Goal: Information Seeking & Learning: Find specific fact

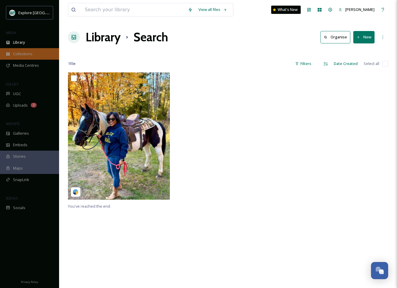
click at [24, 48] on div "Collections" at bounding box center [29, 54] width 59 height 12
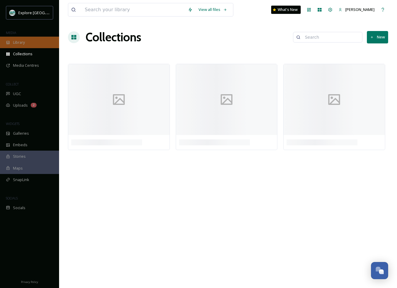
click at [22, 44] on span "Library" at bounding box center [19, 43] width 12 height 6
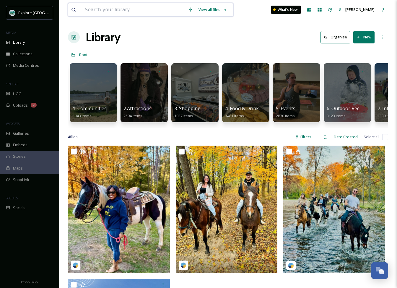
click at [145, 9] on input at bounding box center [133, 9] width 103 height 13
type input "brewery [PERSON_NAME]"
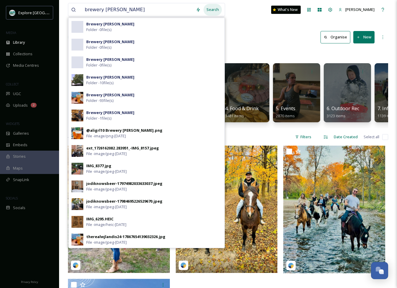
drag, startPoint x: 142, startPoint y: 4, endPoint x: 218, endPoint y: 11, distance: 76.5
click at [218, 11] on div "Search" at bounding box center [212, 10] width 18 height 12
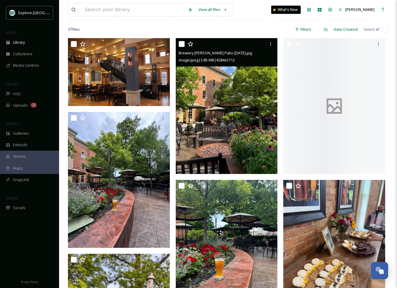
scroll to position [97, 0]
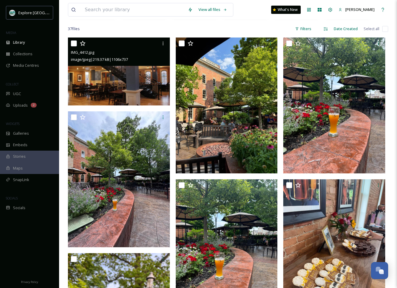
click at [112, 82] on img at bounding box center [119, 72] width 102 height 68
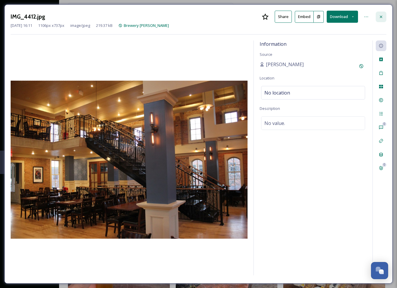
click at [379, 19] on icon at bounding box center [381, 16] width 5 height 5
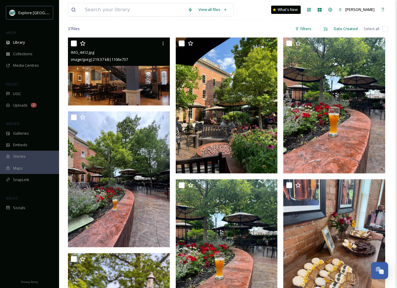
click at [133, 95] on img at bounding box center [119, 72] width 102 height 68
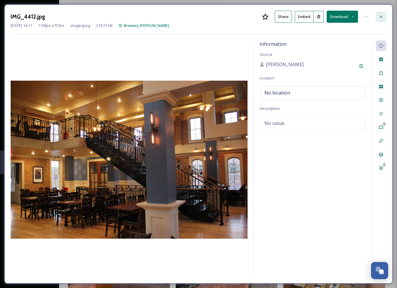
click at [382, 15] on icon at bounding box center [381, 16] width 5 height 5
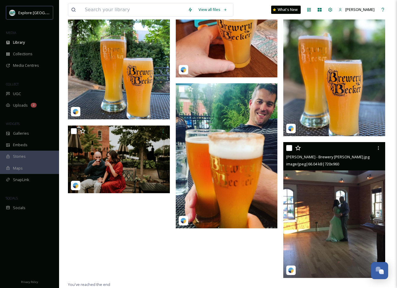
click at [325, 210] on img at bounding box center [334, 210] width 102 height 136
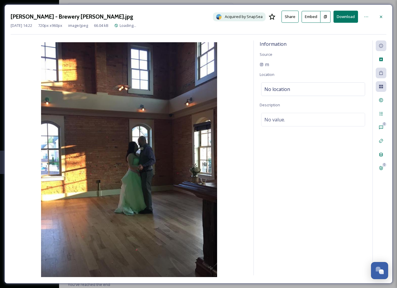
scroll to position [1510, 0]
click at [382, 18] on icon at bounding box center [381, 16] width 5 height 5
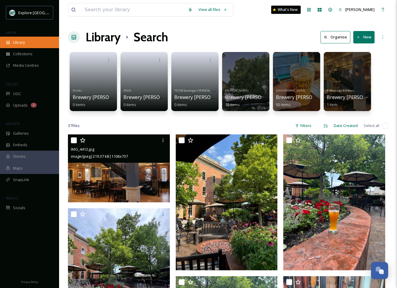
click at [15, 45] on div "Library" at bounding box center [29, 43] width 59 height 12
